Goal: Transaction & Acquisition: Purchase product/service

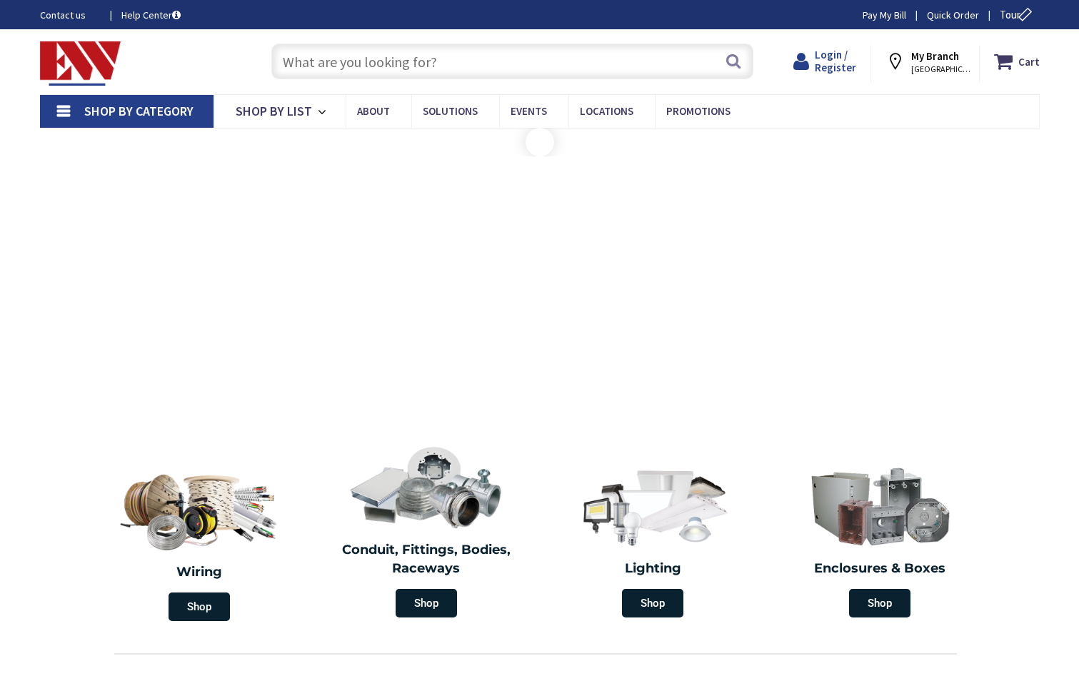
type input "[GEOGRAPHIC_DATA], [GEOGRAPHIC_DATA]"
click at [838, 55] on span "Login / Register" at bounding box center [835, 61] width 41 height 26
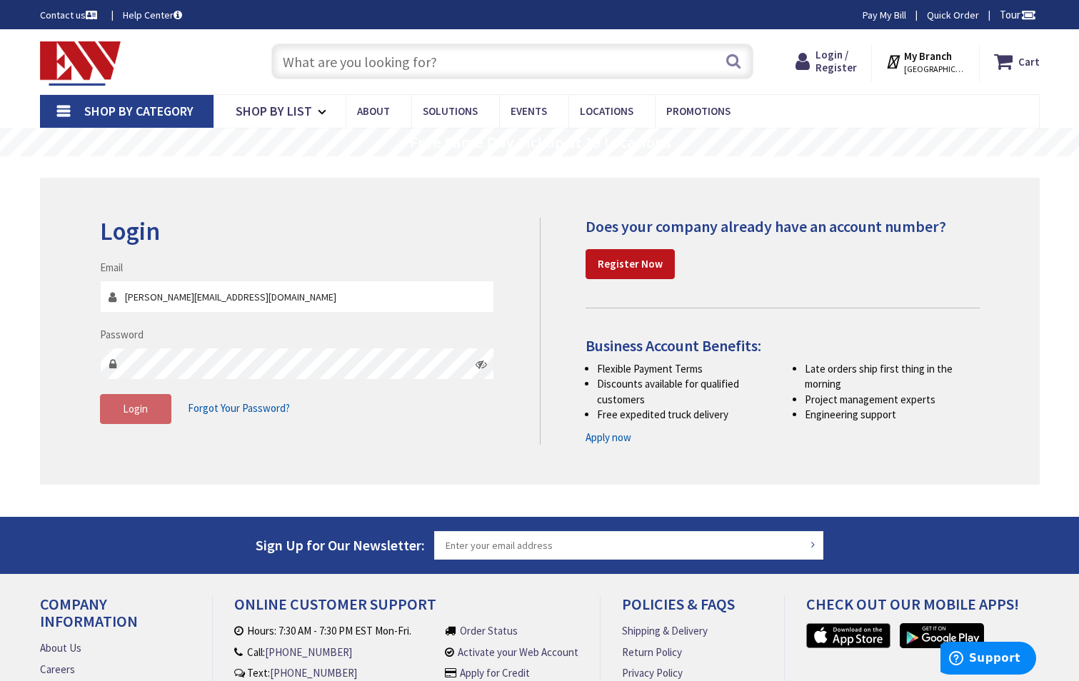
type input "[PERSON_NAME][EMAIL_ADDRESS][DOMAIN_NAME]"
click at [125, 416] on span "Login" at bounding box center [135, 409] width 25 height 14
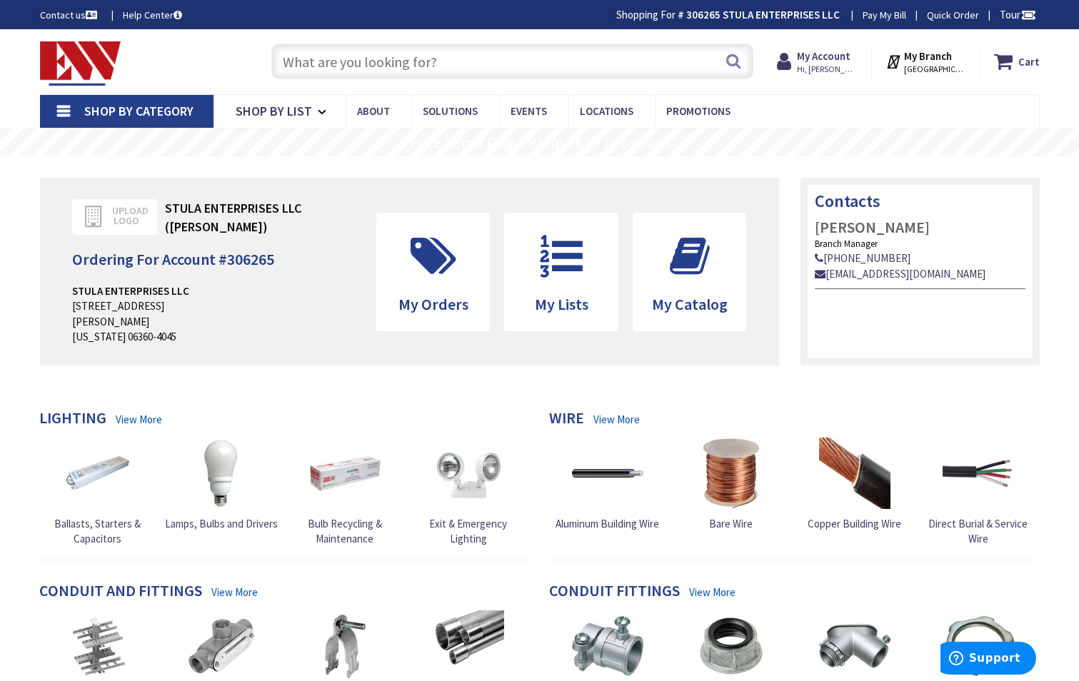
click at [344, 60] on input "text" at bounding box center [512, 62] width 482 height 36
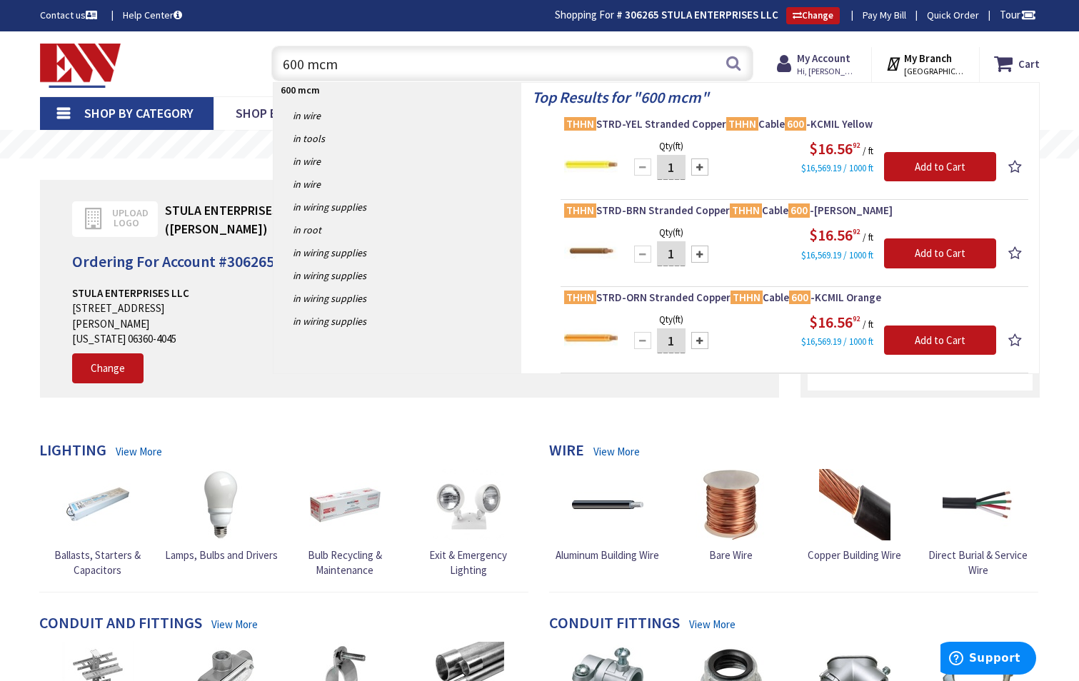
type input "600 mcm"
